Goal: Transaction & Acquisition: Purchase product/service

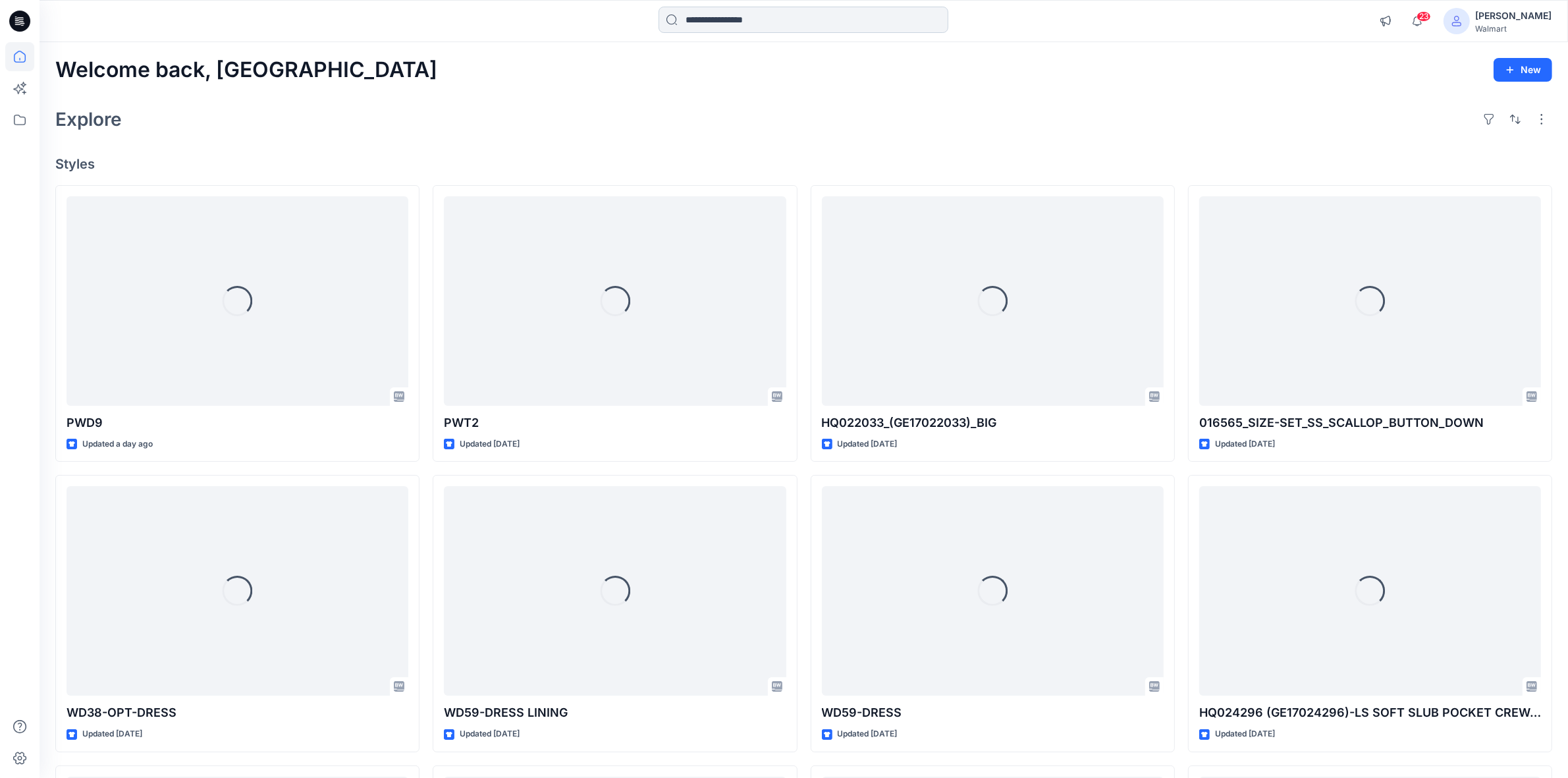
click at [734, 24] on input at bounding box center [803, 19] width 290 height 27
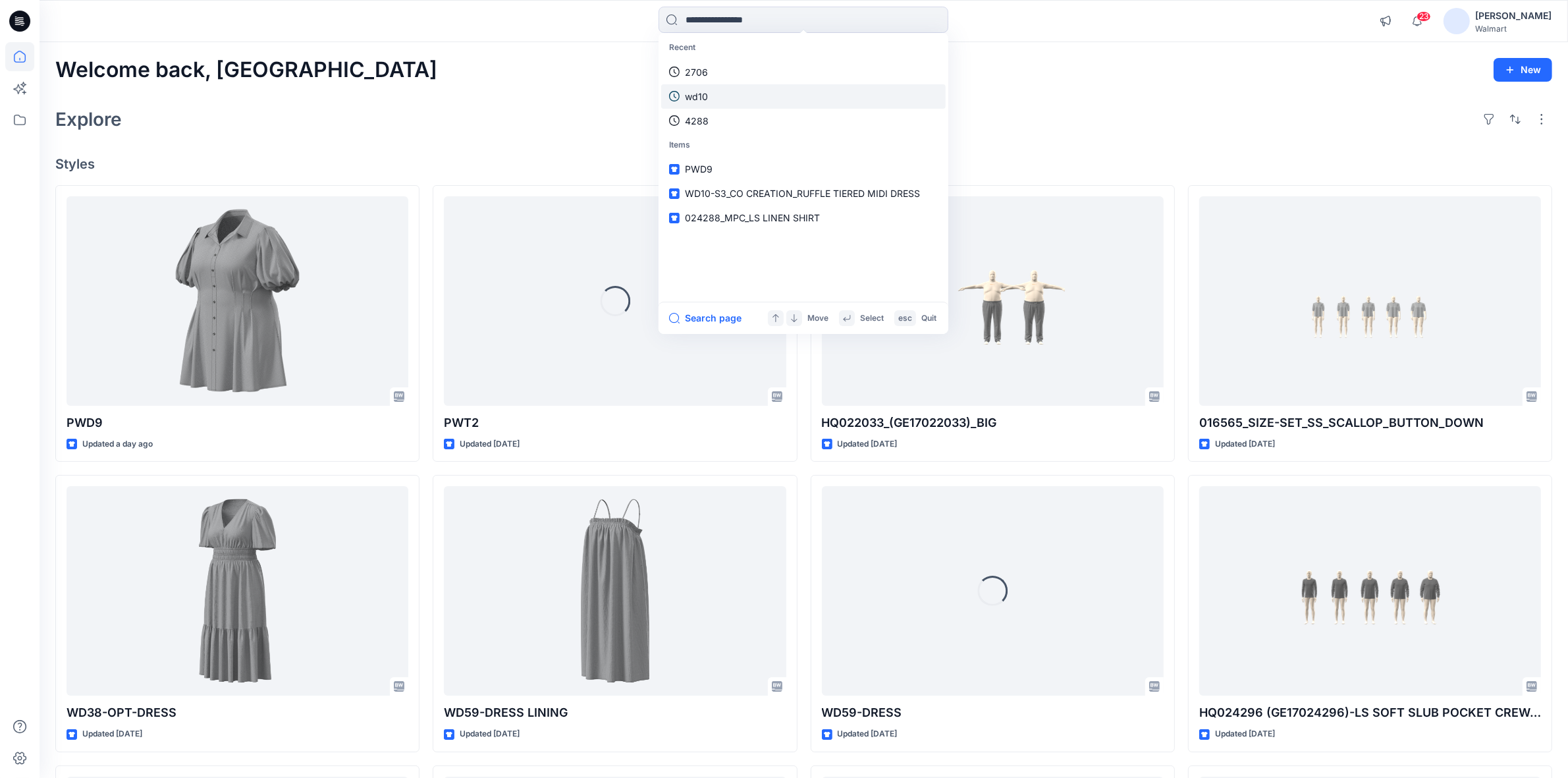
click at [712, 100] on link "wd10" at bounding box center [803, 96] width 284 height 25
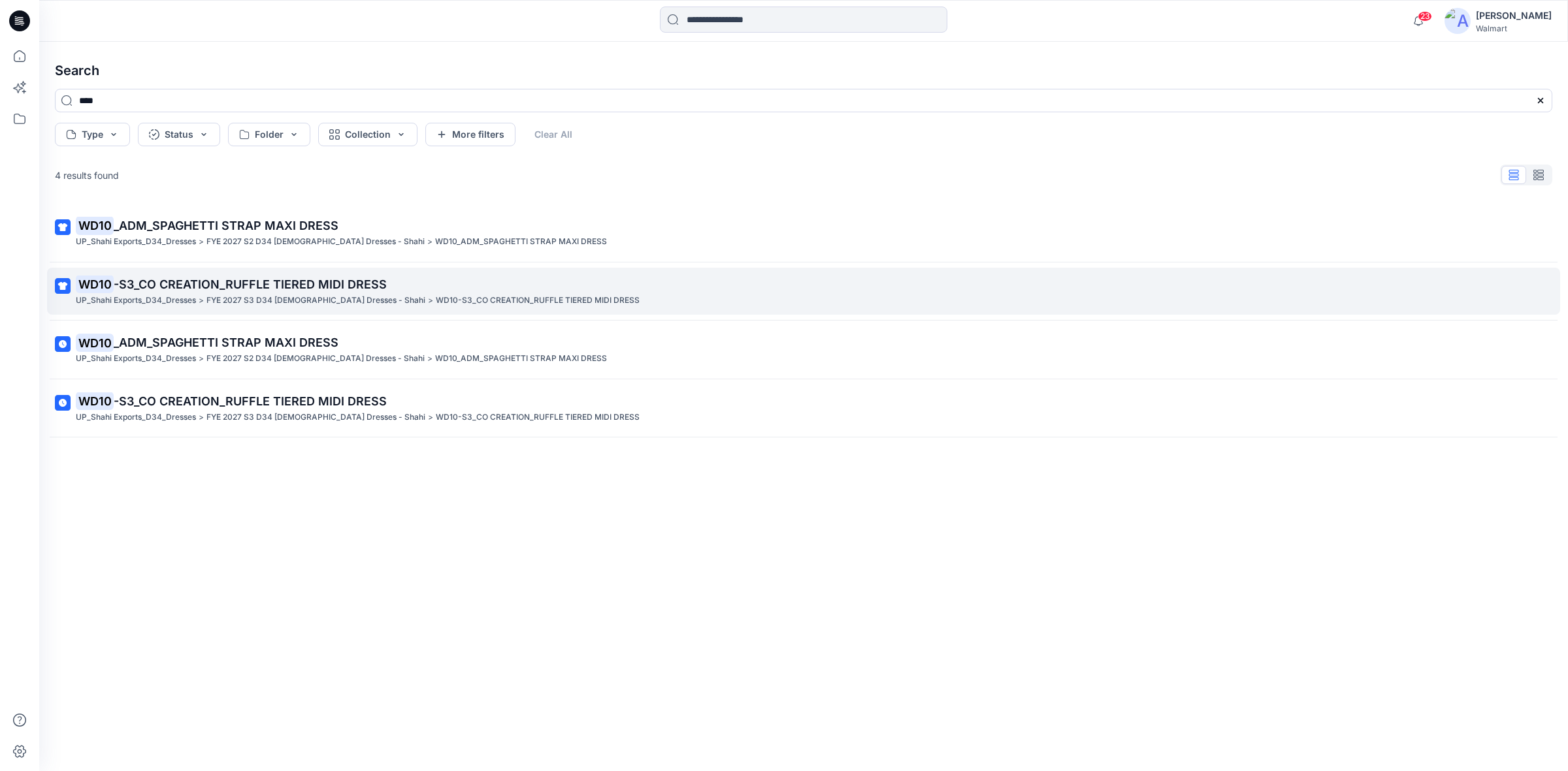
click at [207, 289] on span "-S3_CO CREATION_RUFFLE TIERED MIDI DRESS" at bounding box center [250, 284] width 273 height 14
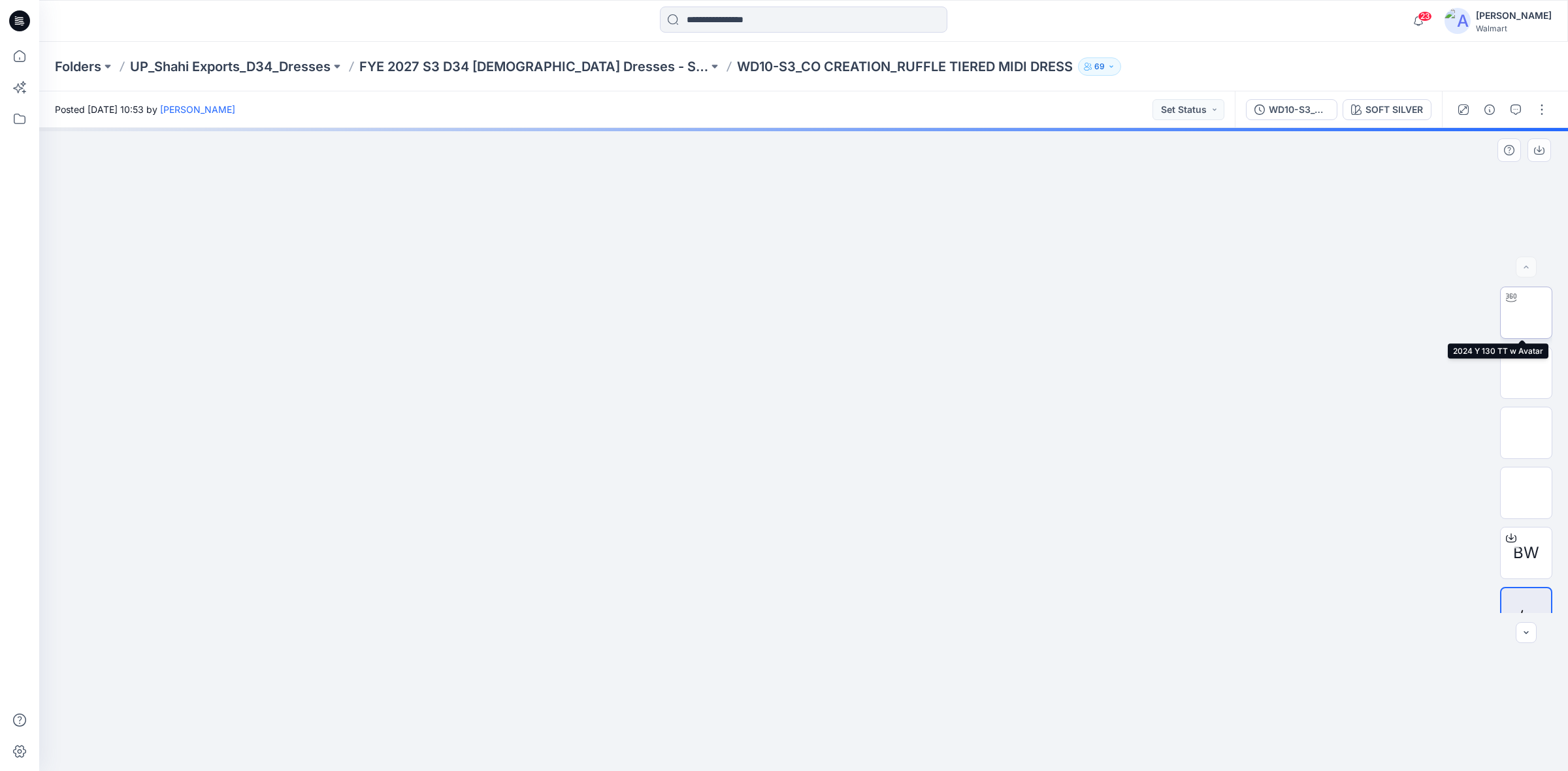
click at [1526, 313] on img at bounding box center [1526, 313] width 0 height 0
